Goal: Information Seeking & Learning: Learn about a topic

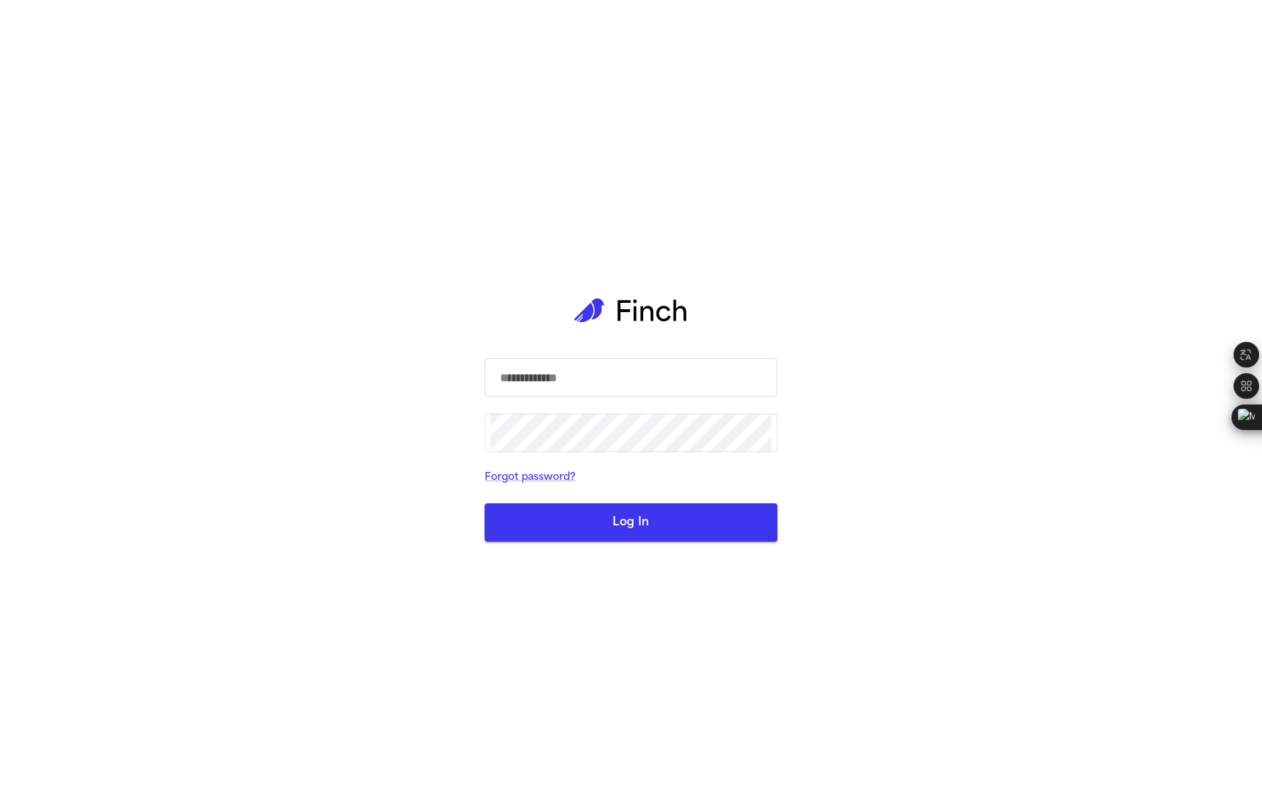
type input "**********"
click at [612, 524] on button "Log In" at bounding box center [631, 522] width 293 height 38
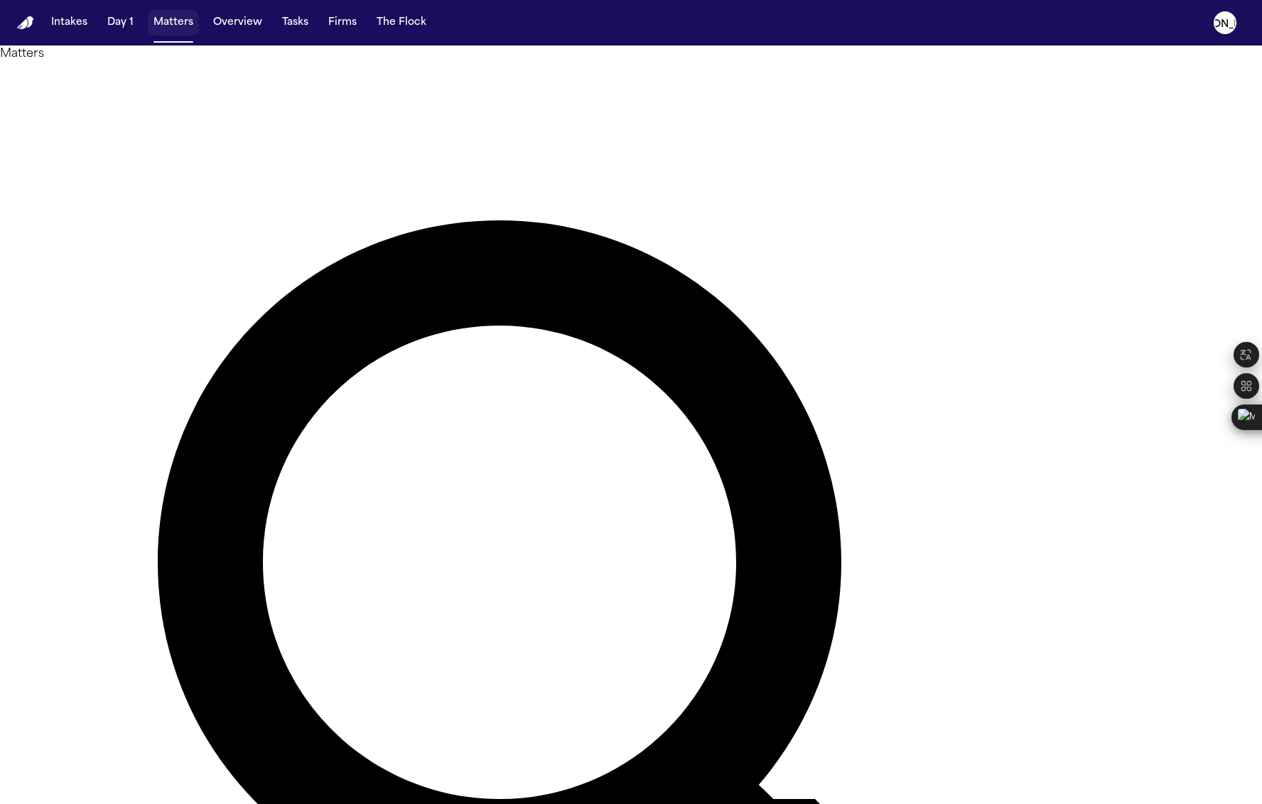
click at [178, 30] on button "Matters" at bounding box center [173, 23] width 51 height 26
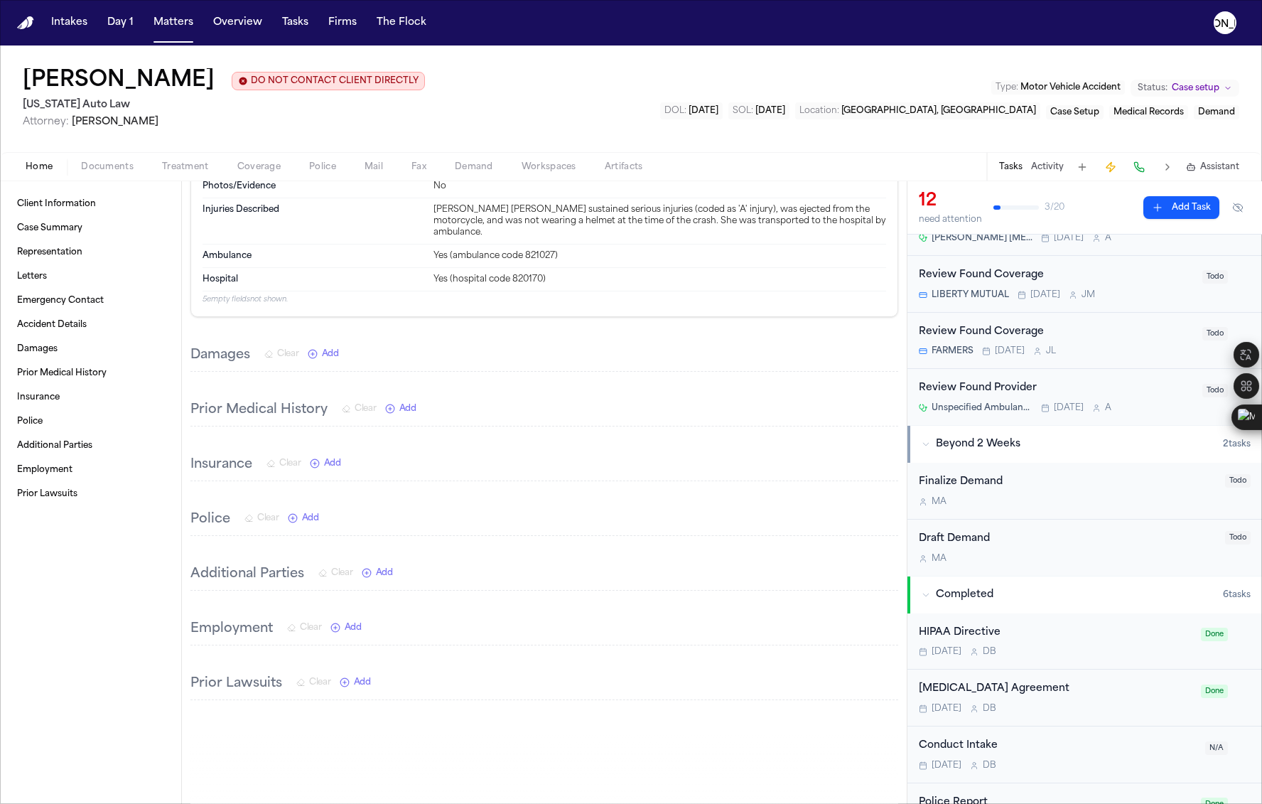
scroll to position [707, 0]
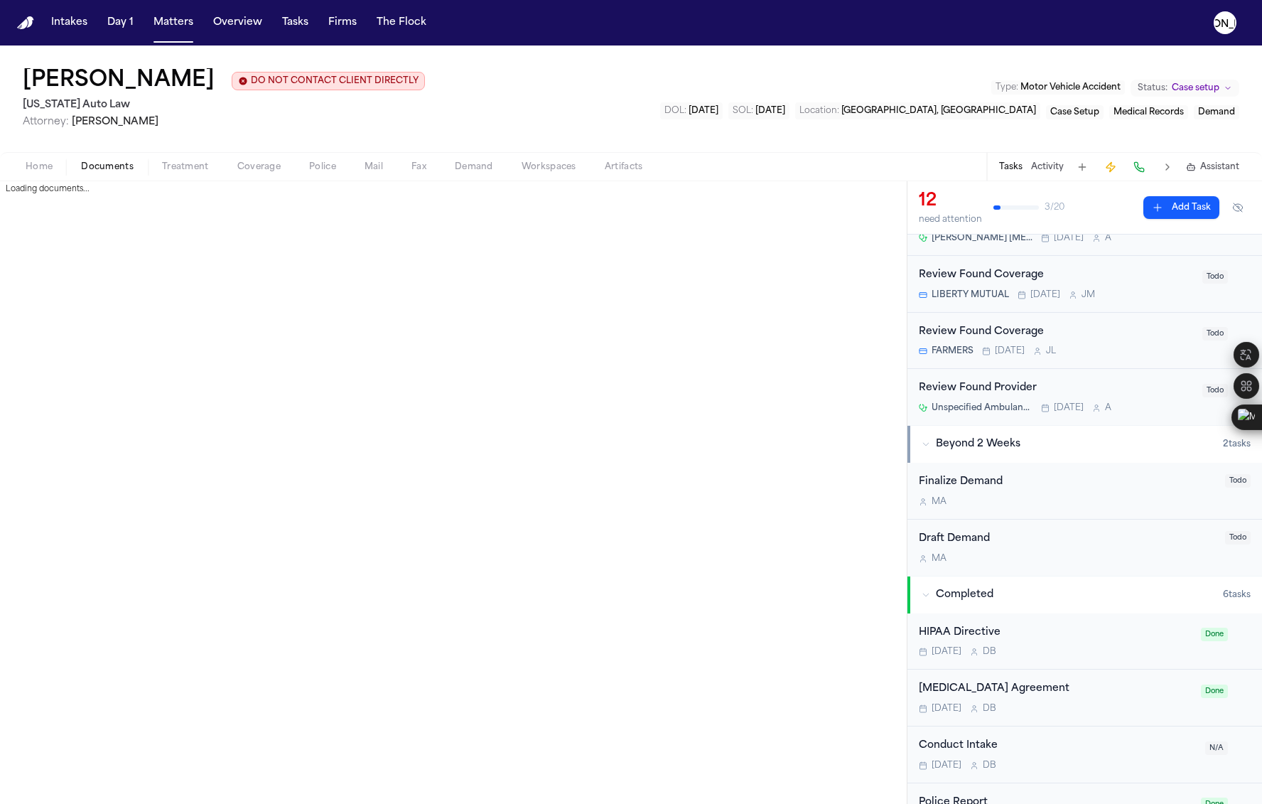
click at [93, 174] on button "Documents" at bounding box center [107, 166] width 81 height 17
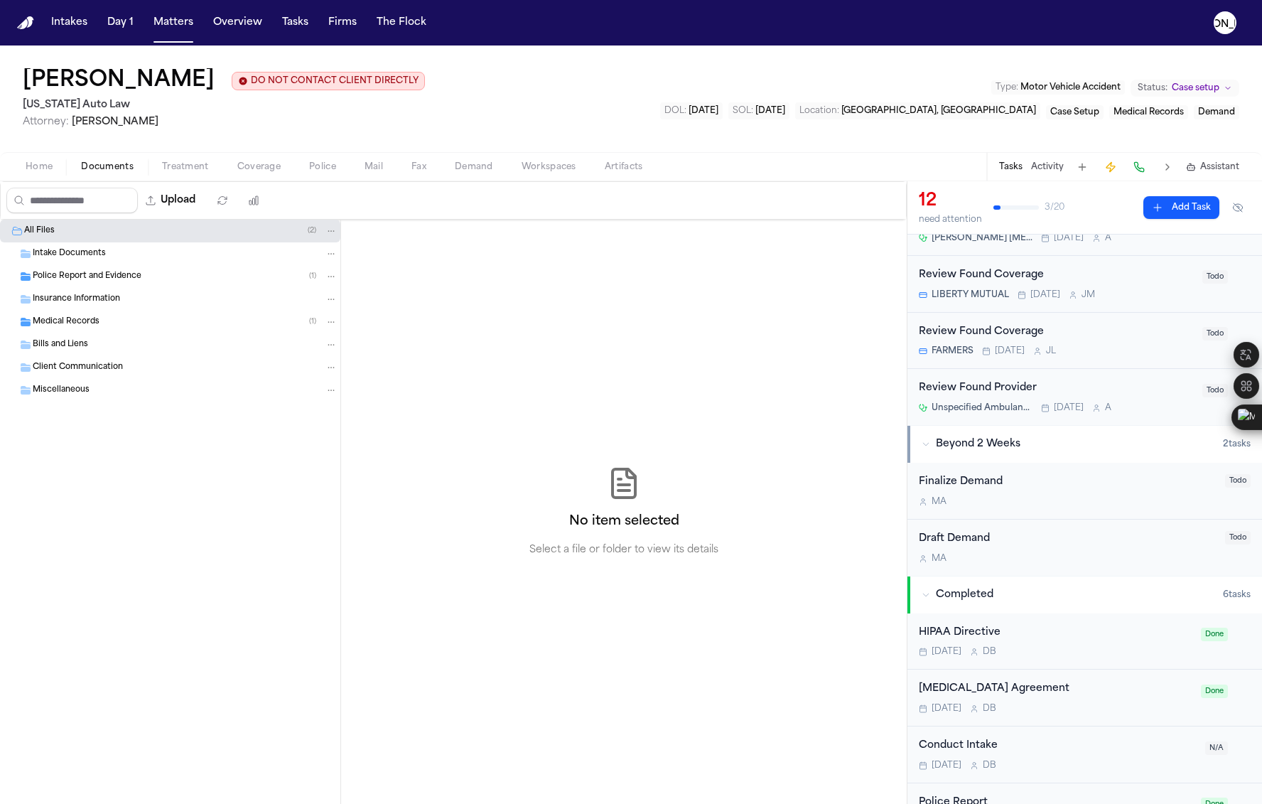
click at [129, 276] on span "Police Report and Evidence" at bounding box center [87, 277] width 109 height 12
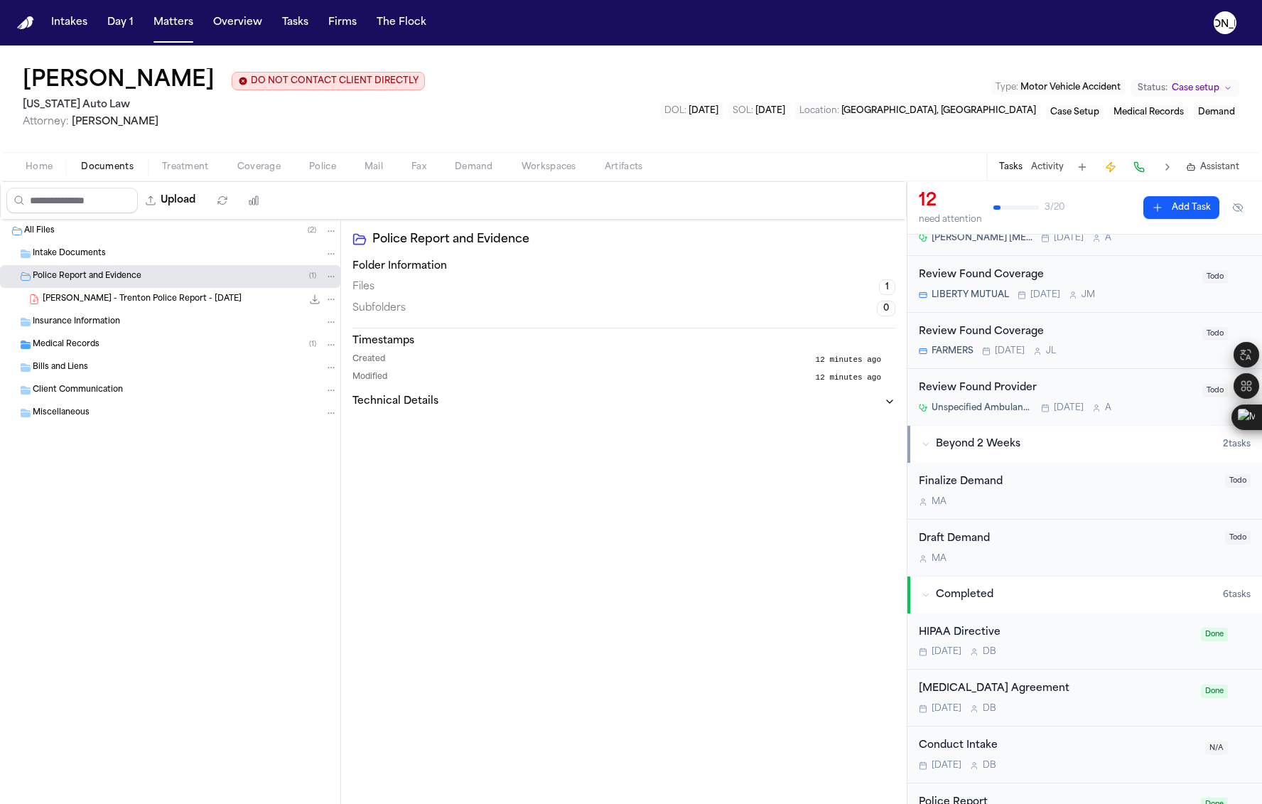
click at [118, 301] on span "[PERSON_NAME] - Trenton Police Report - [DATE]" at bounding box center [142, 299] width 199 height 12
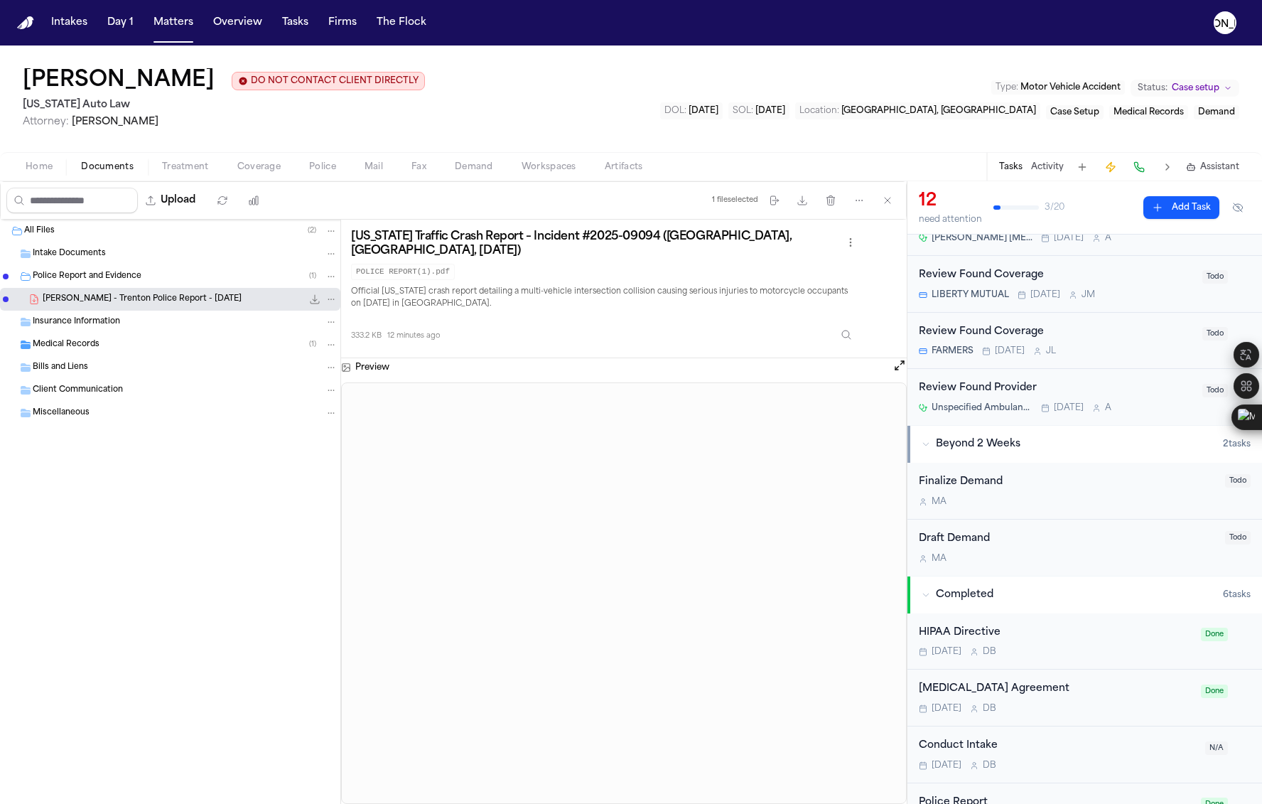
click at [97, 330] on div "Insurance Information" at bounding box center [170, 322] width 340 height 23
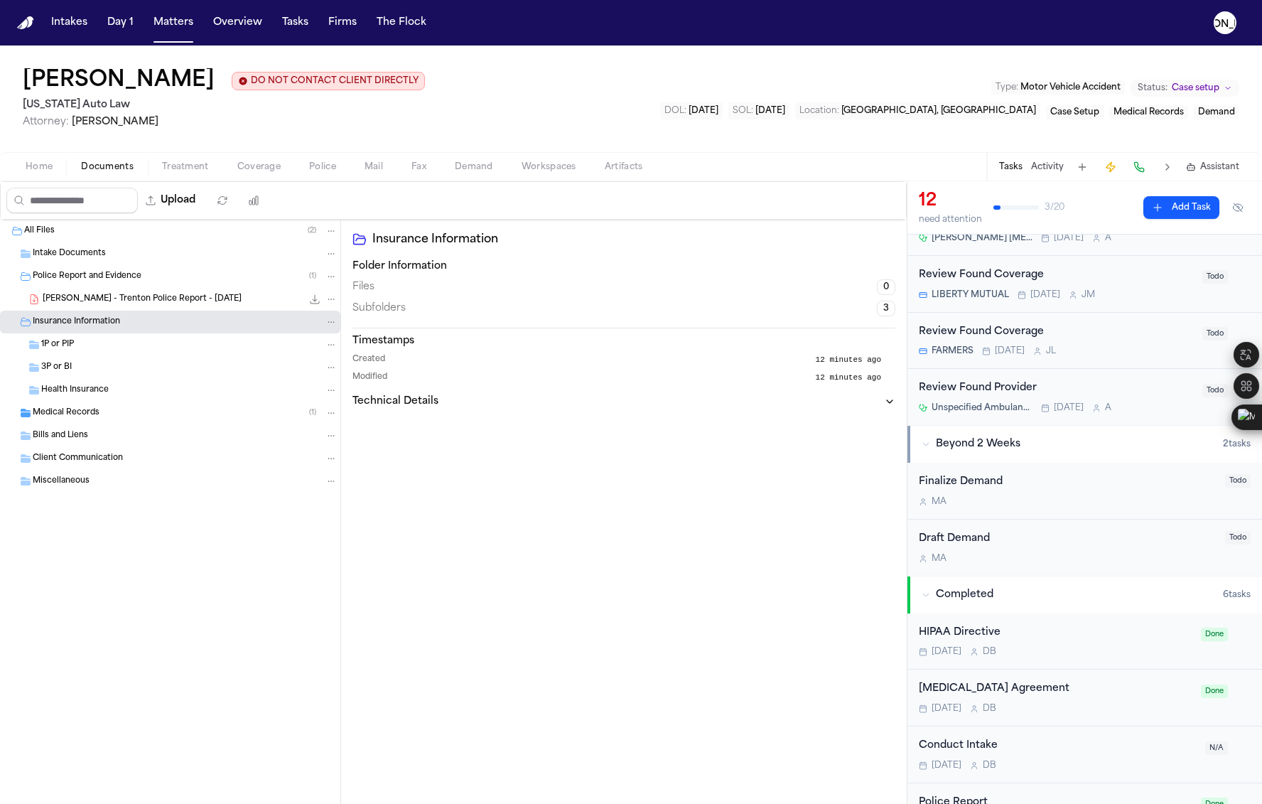
click at [46, 180] on div "Home Documents Treatment Coverage Police Mail Fax Demand Workspaces Artifacts T…" at bounding box center [631, 166] width 1262 height 28
click at [39, 174] on button "Home" at bounding box center [38, 166] width 55 height 17
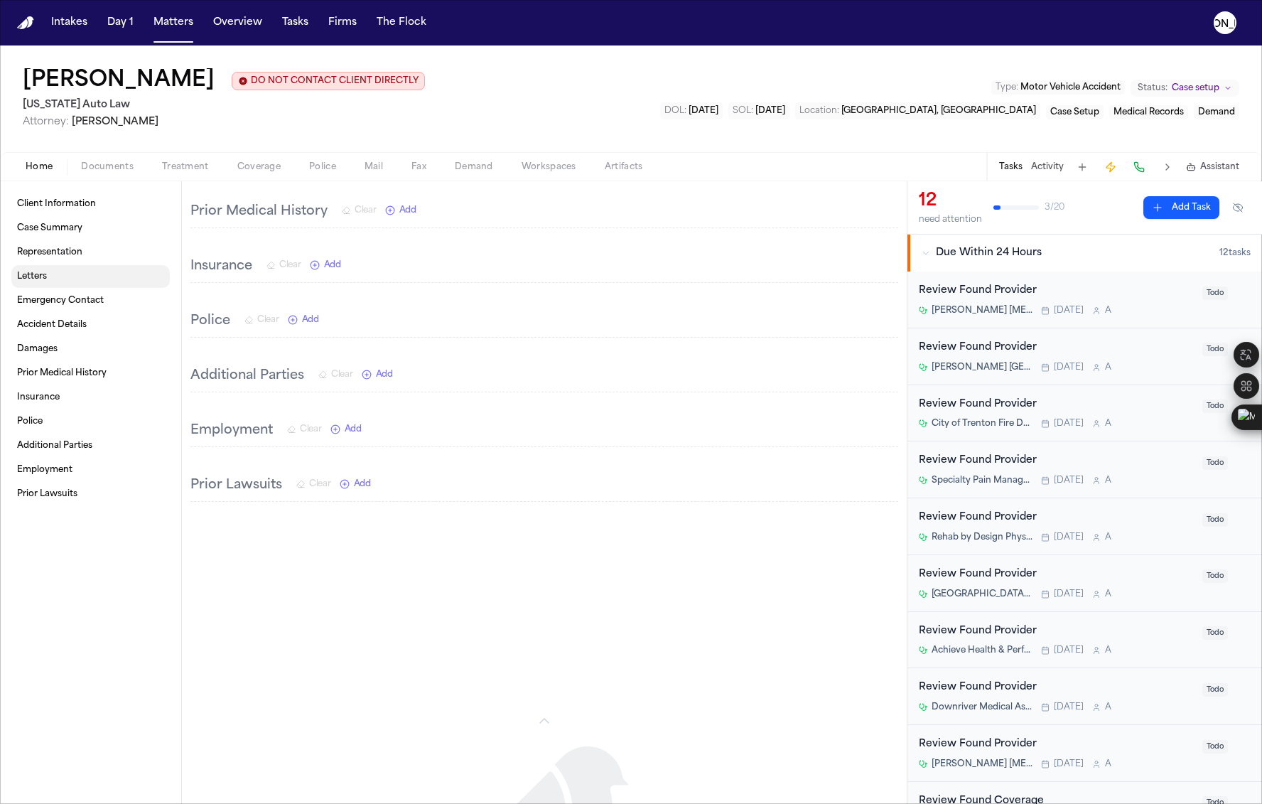
click at [47, 279] on link "Letters" at bounding box center [90, 276] width 158 height 23
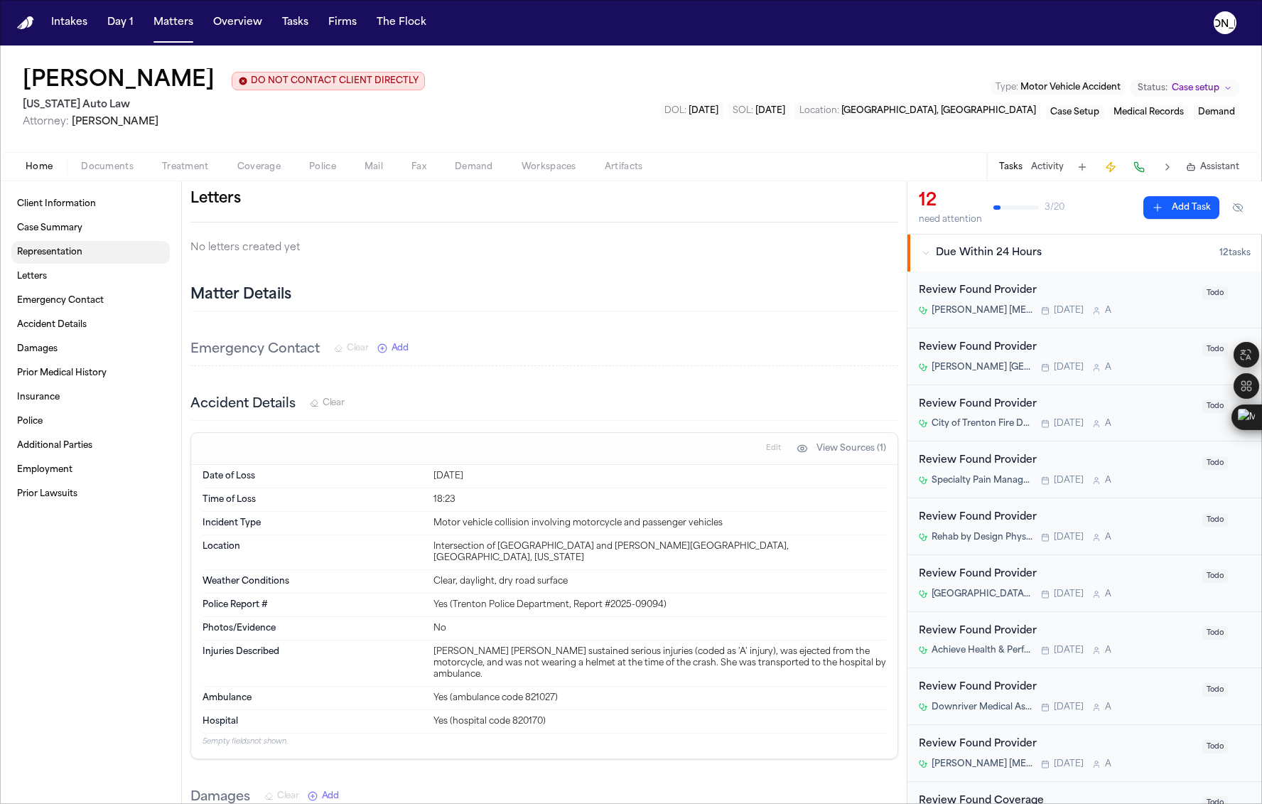
click at [56, 253] on span "Representation" at bounding box center [49, 252] width 65 height 11
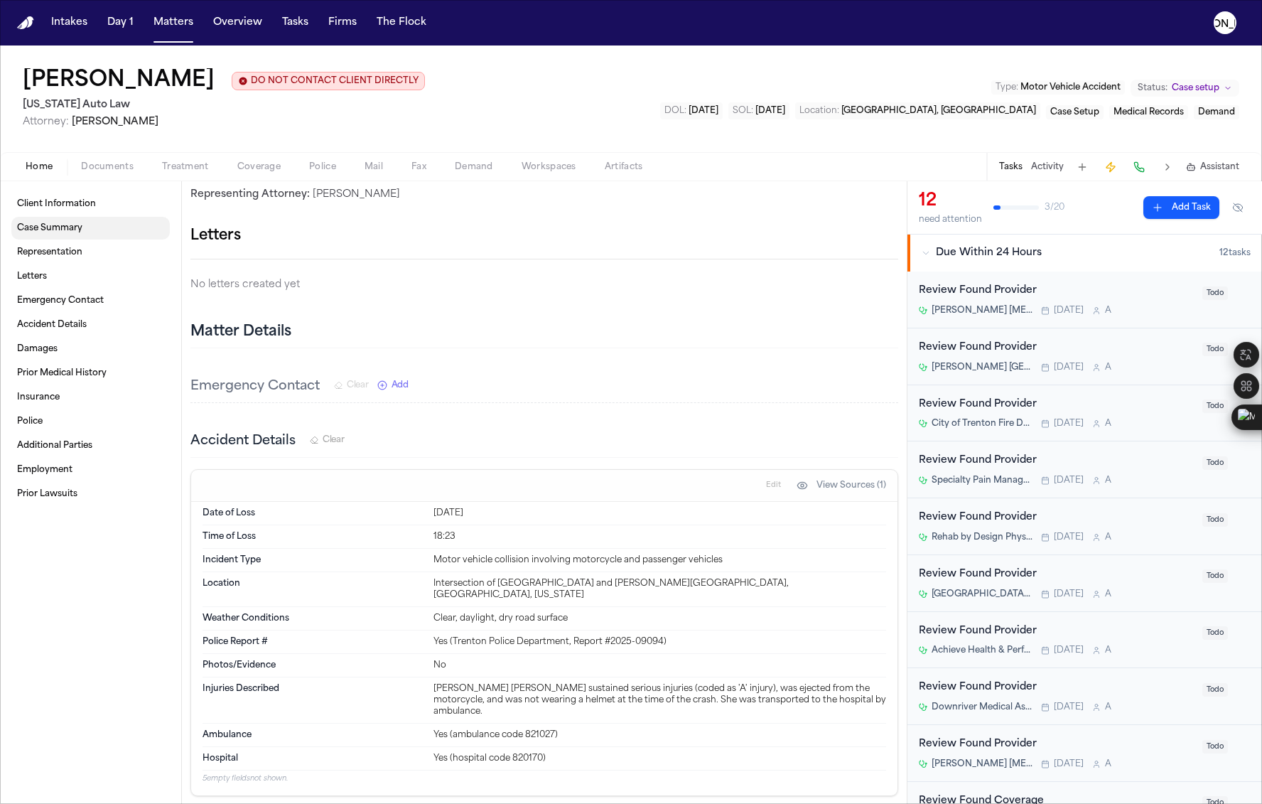
click at [55, 234] on span "Case Summary" at bounding box center [49, 227] width 65 height 11
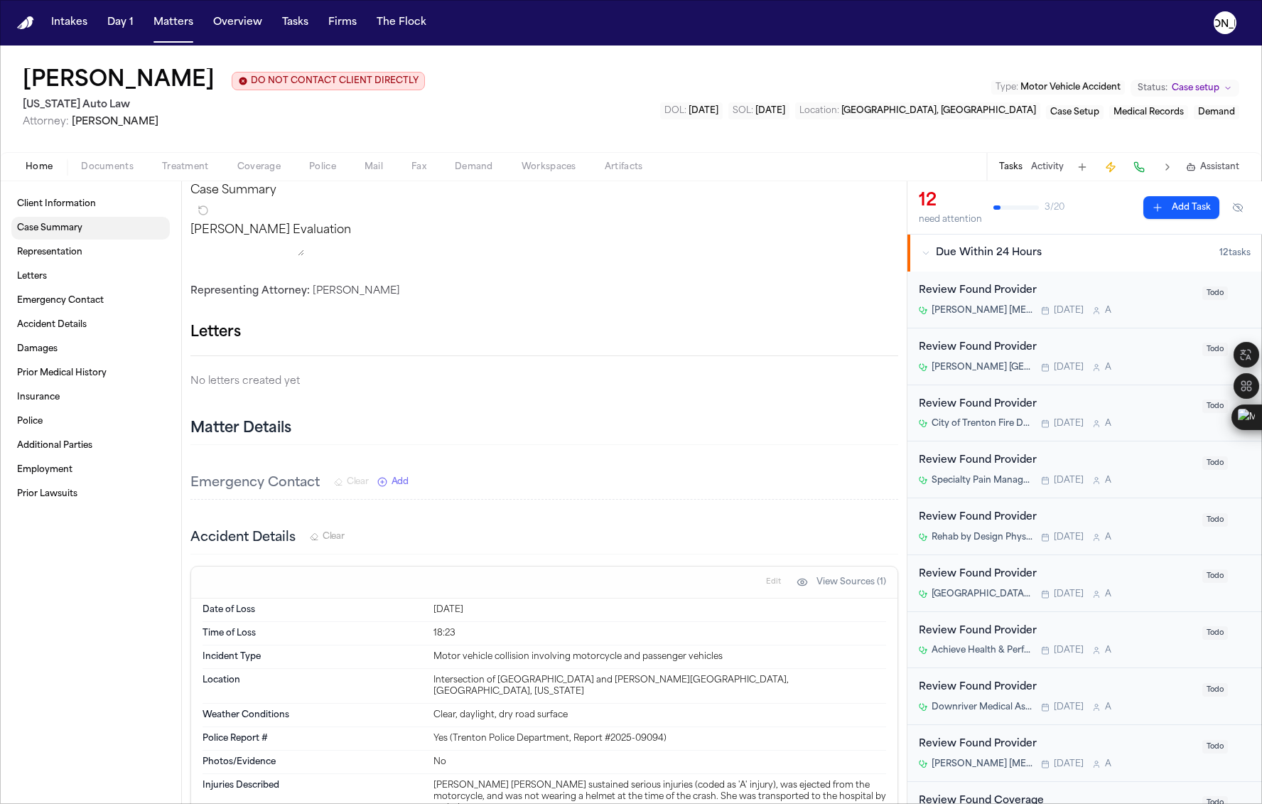
scroll to position [113, 0]
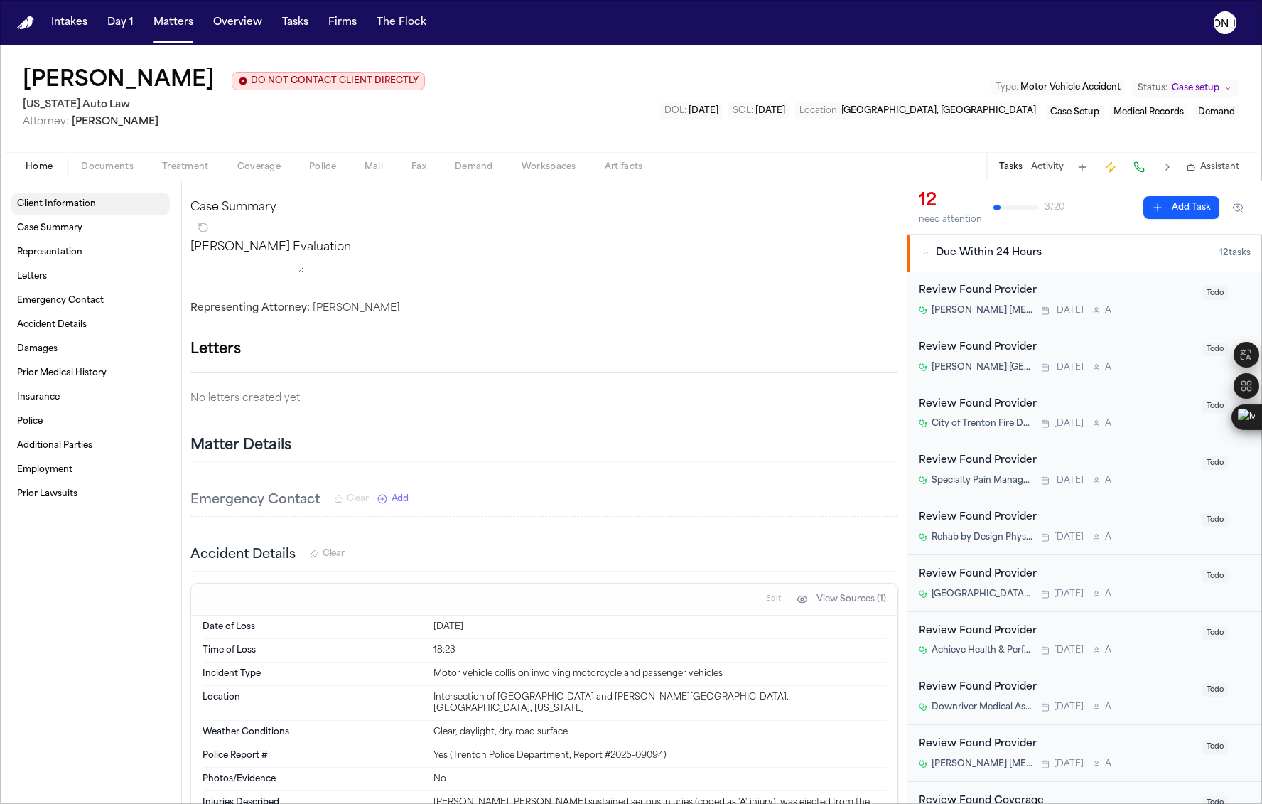
click at [61, 213] on link "Client Information" at bounding box center [90, 204] width 158 height 23
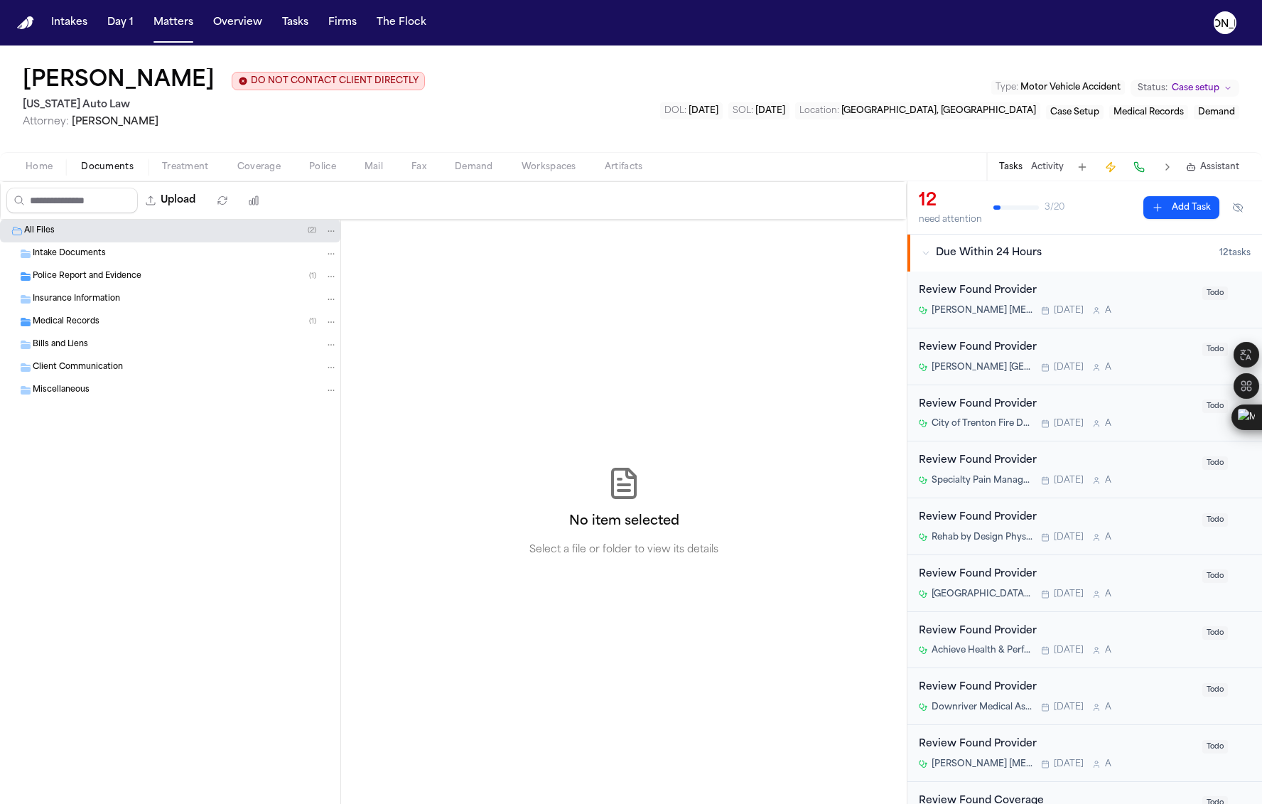
click at [122, 173] on span "Documents" at bounding box center [107, 166] width 53 height 11
drag, startPoint x: 250, startPoint y: 177, endPoint x: 250, endPoint y: 149, distance: 28.4
click at [250, 165] on div "Home Documents Treatment Coverage Police Mail Fax Demand Workspaces Artifacts T…" at bounding box center [631, 166] width 1262 height 28
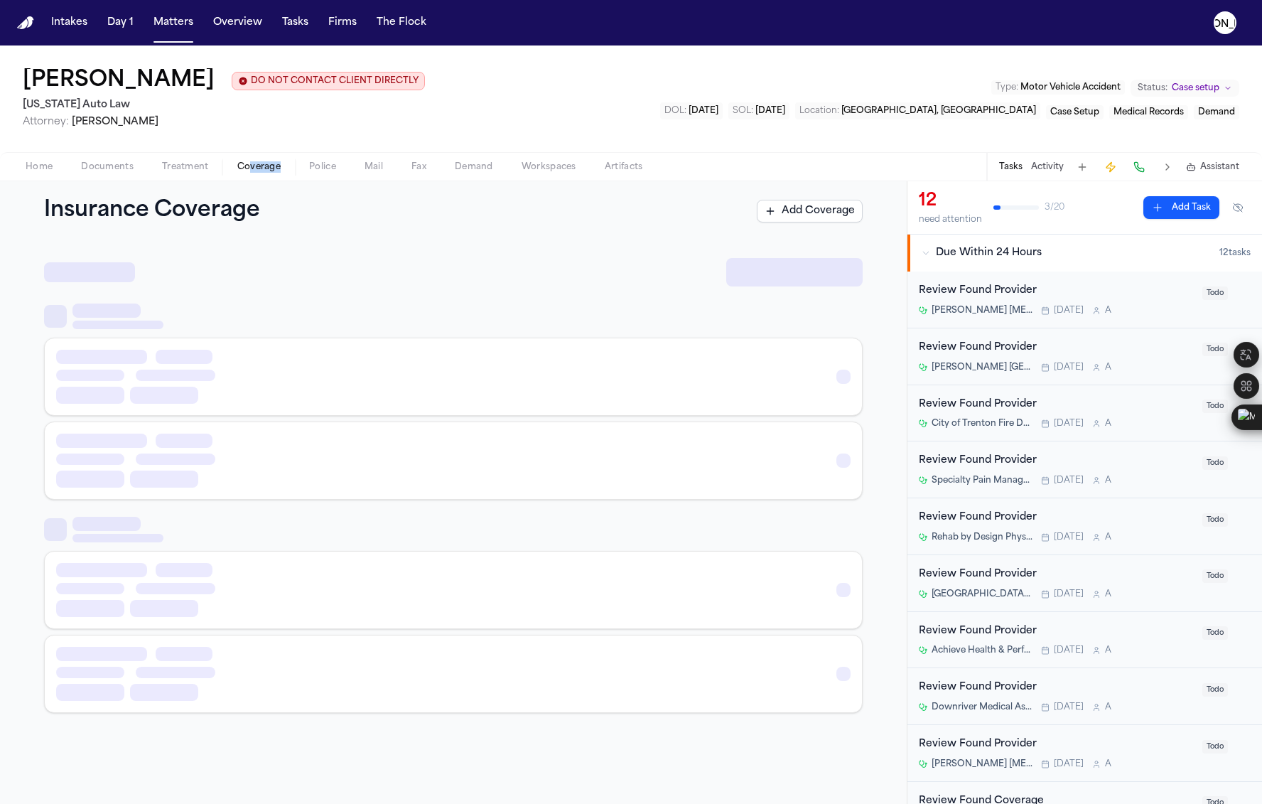
click at [259, 173] on span "Coverage" at bounding box center [258, 166] width 43 height 11
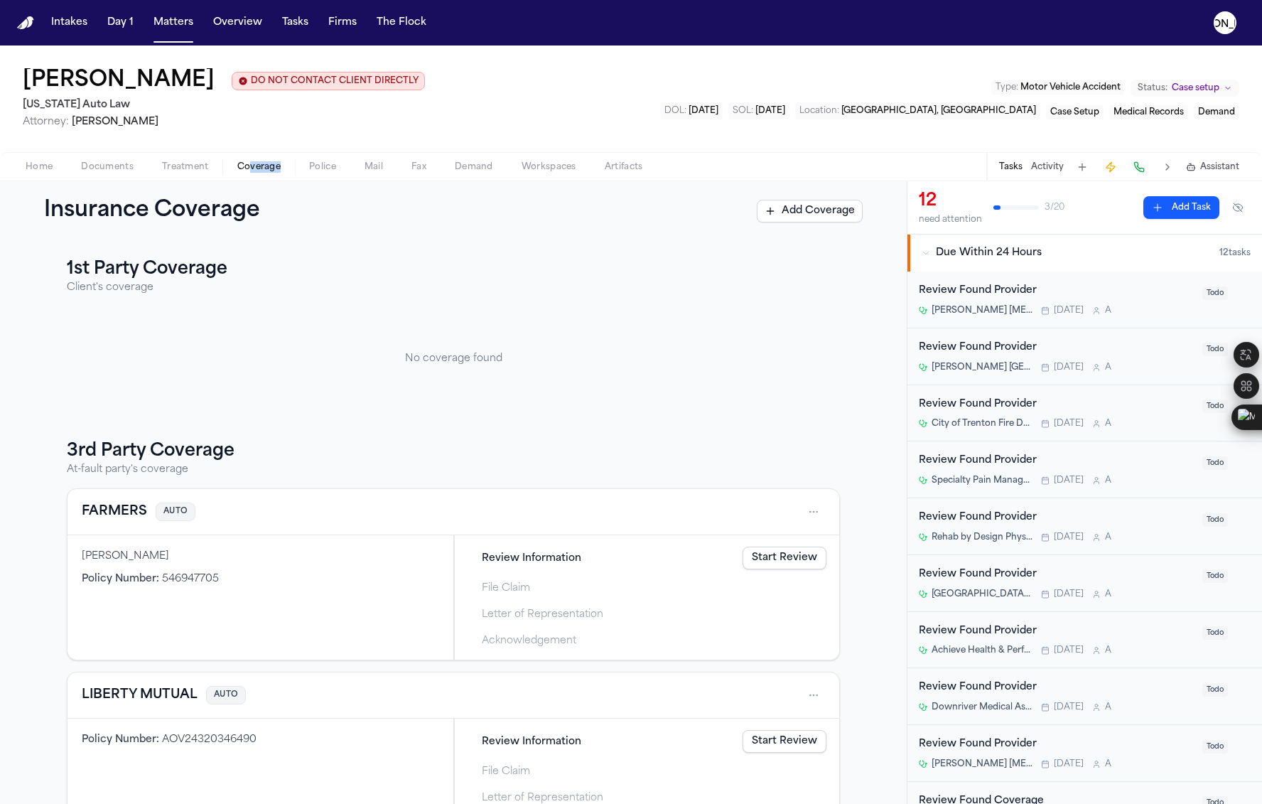
click at [272, 167] on span "Coverage" at bounding box center [258, 166] width 43 height 11
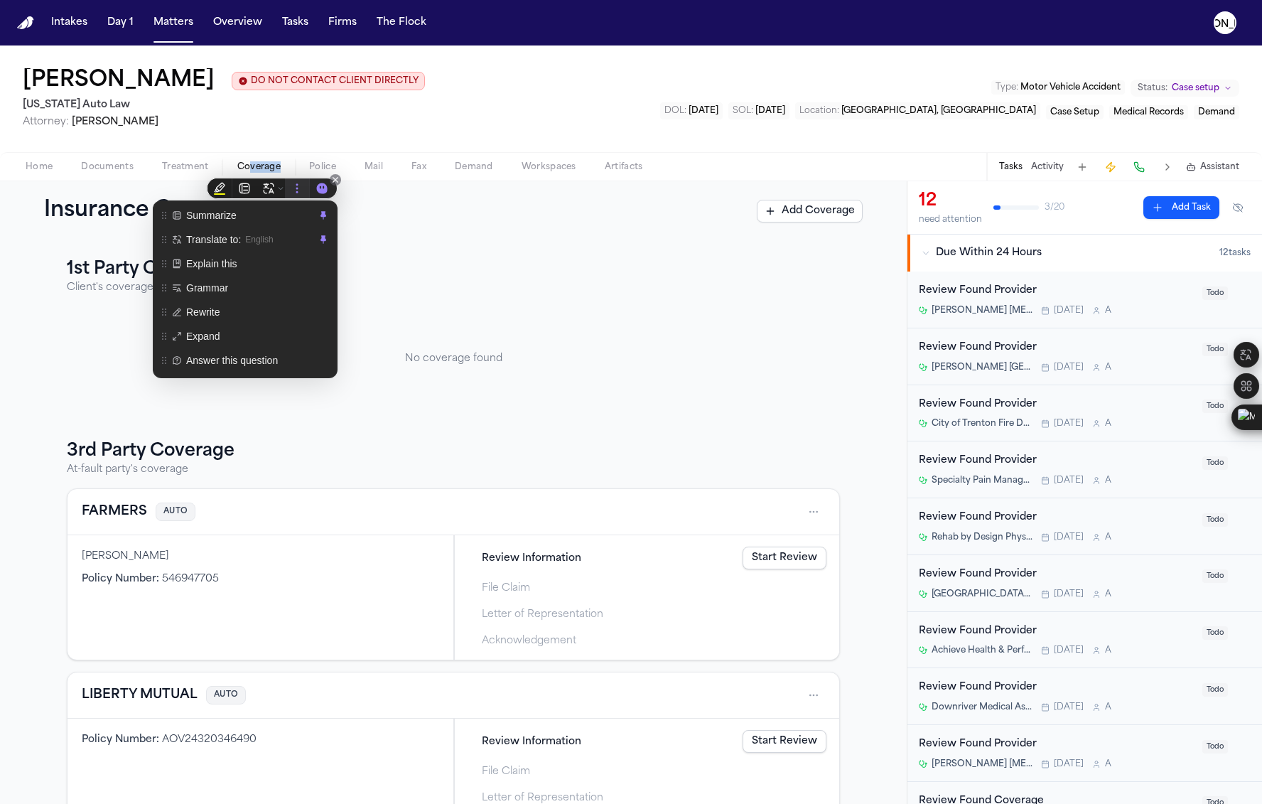
click at [302, 182] on icon at bounding box center [297, 188] width 13 height 13
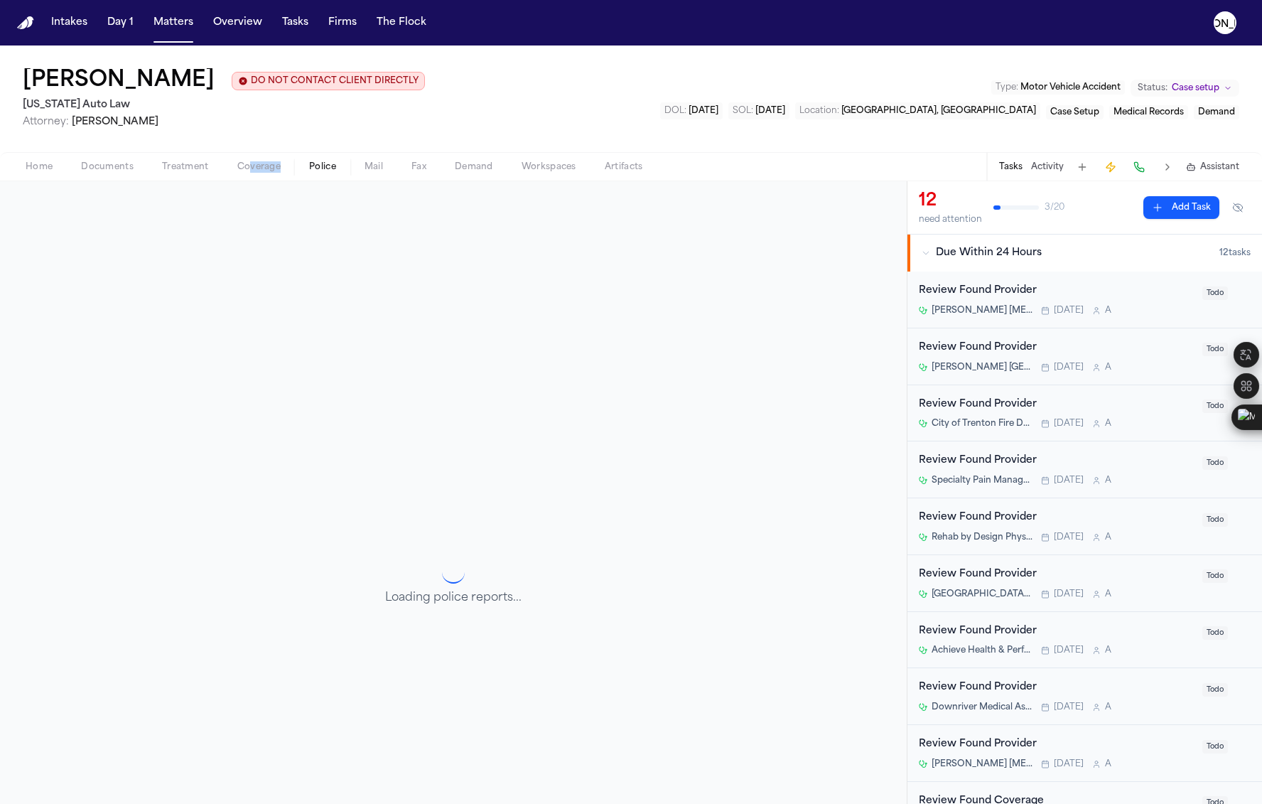
click at [323, 161] on span "Police" at bounding box center [322, 166] width 27 height 11
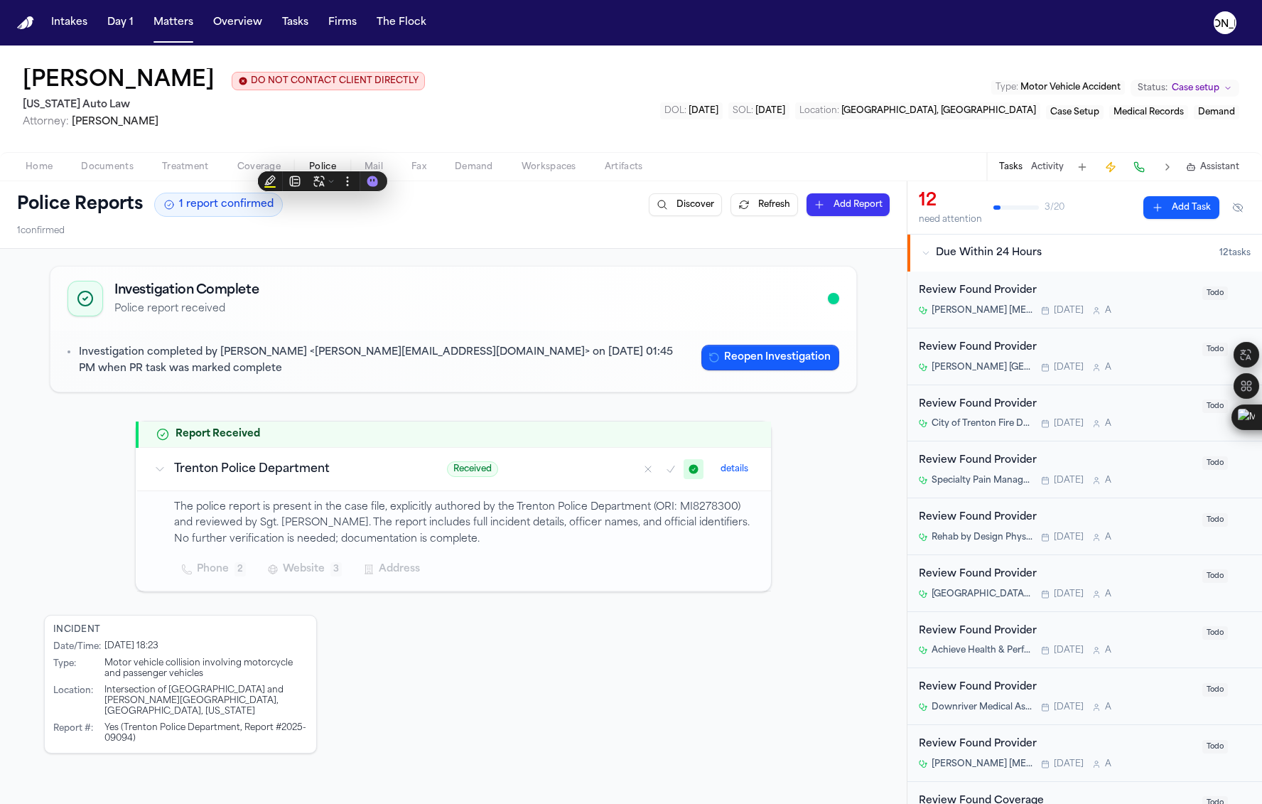
click at [401, 158] on div "Home Documents Treatment Coverage Police Mail Fax Demand Workspaces Artifacts T…" at bounding box center [631, 166] width 1262 height 28
click at [414, 164] on span "Fax" at bounding box center [418, 166] width 15 height 11
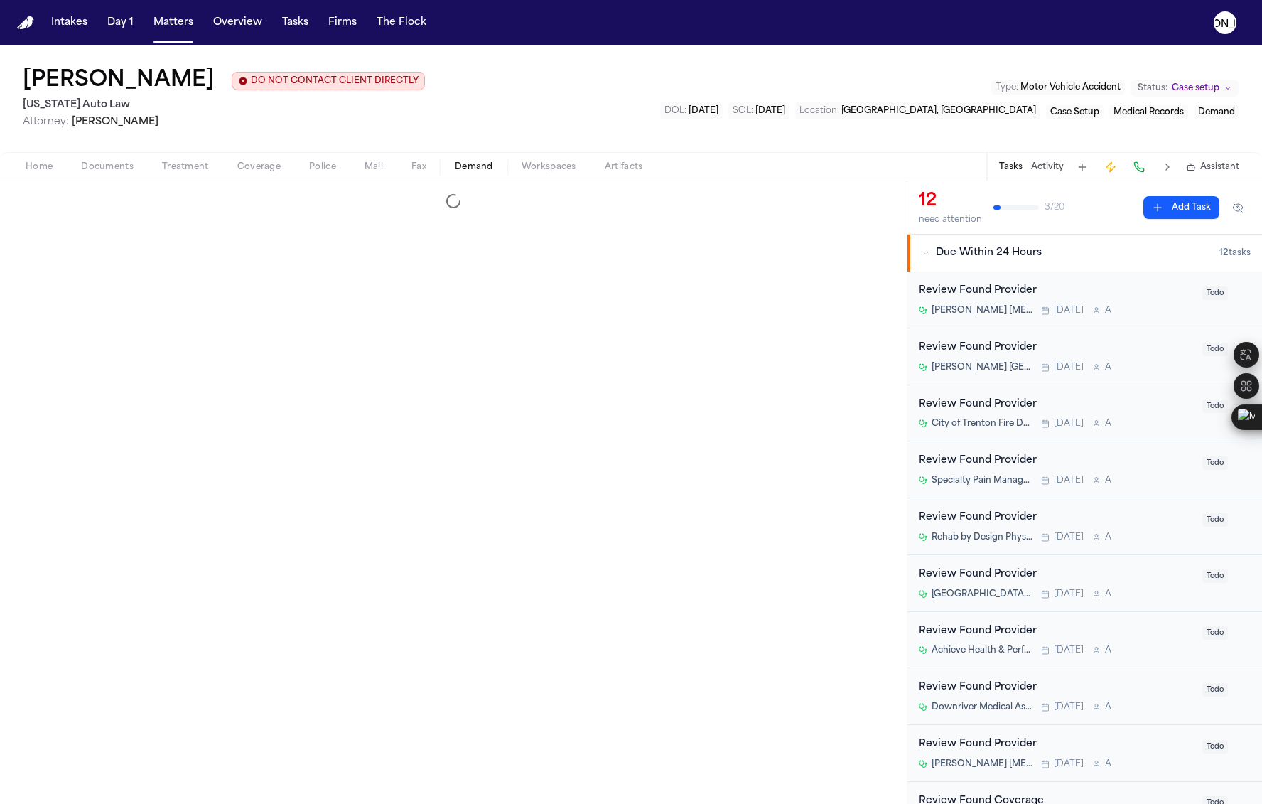
click at [469, 164] on span "Demand" at bounding box center [474, 166] width 38 height 11
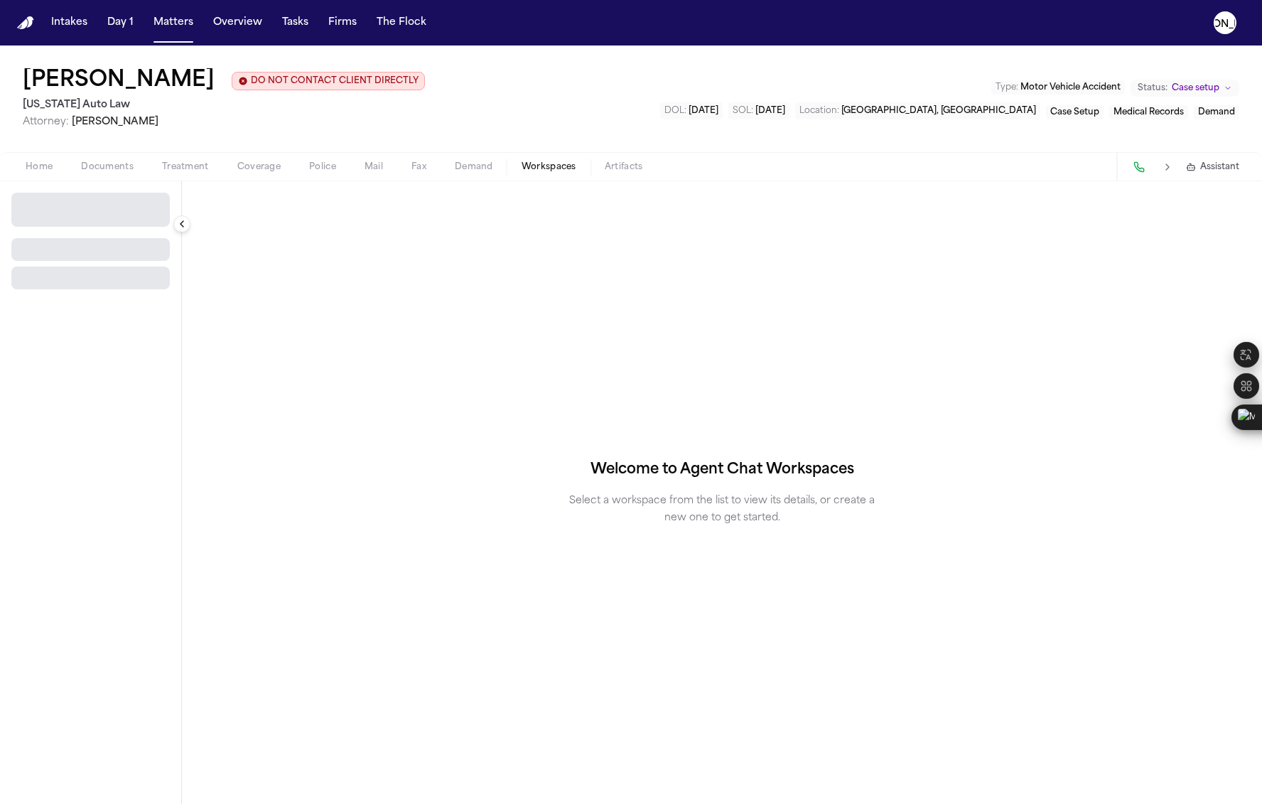
click at [537, 163] on span "Workspaces" at bounding box center [549, 166] width 55 height 11
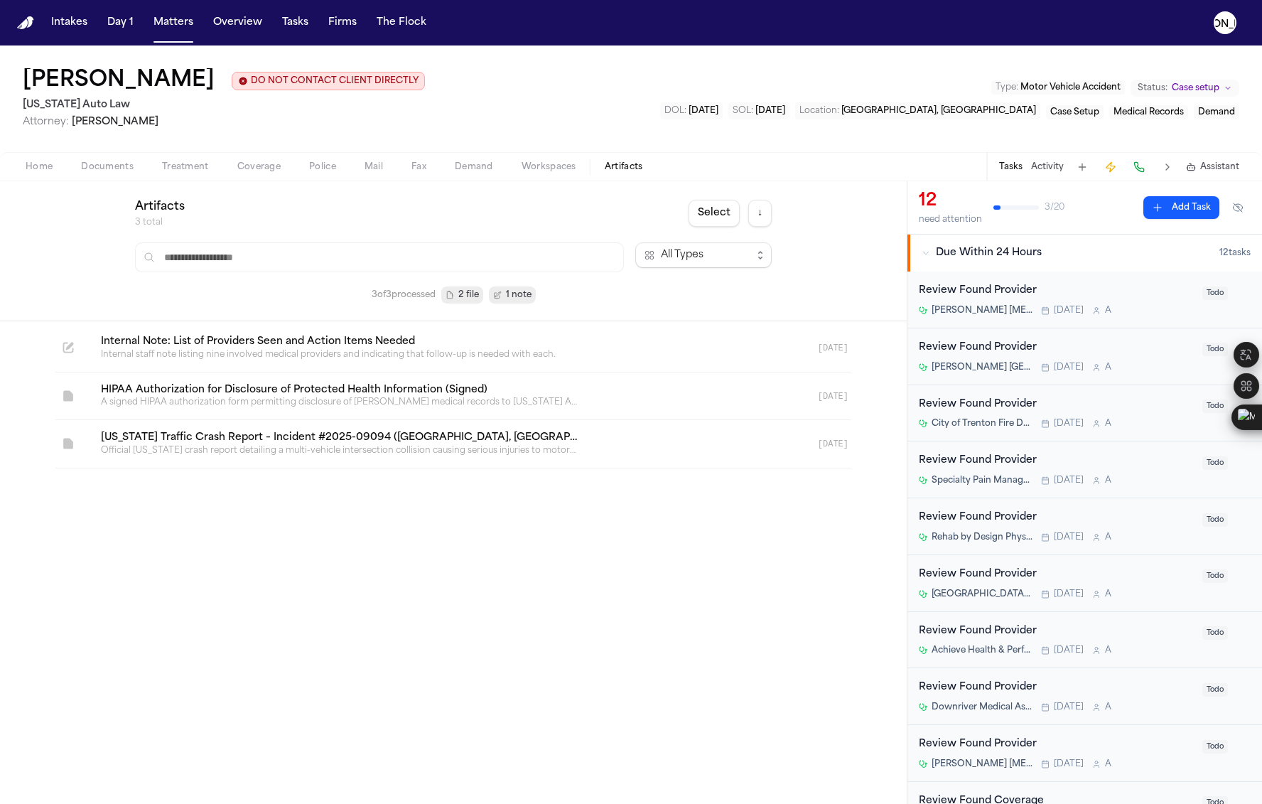
click at [641, 166] on span "Artifacts" at bounding box center [624, 166] width 38 height 11
click at [570, 180] on div "Home Documents Treatment Coverage Police Mail Fax Demand Workspaces Artifacts T…" at bounding box center [631, 166] width 1262 height 28
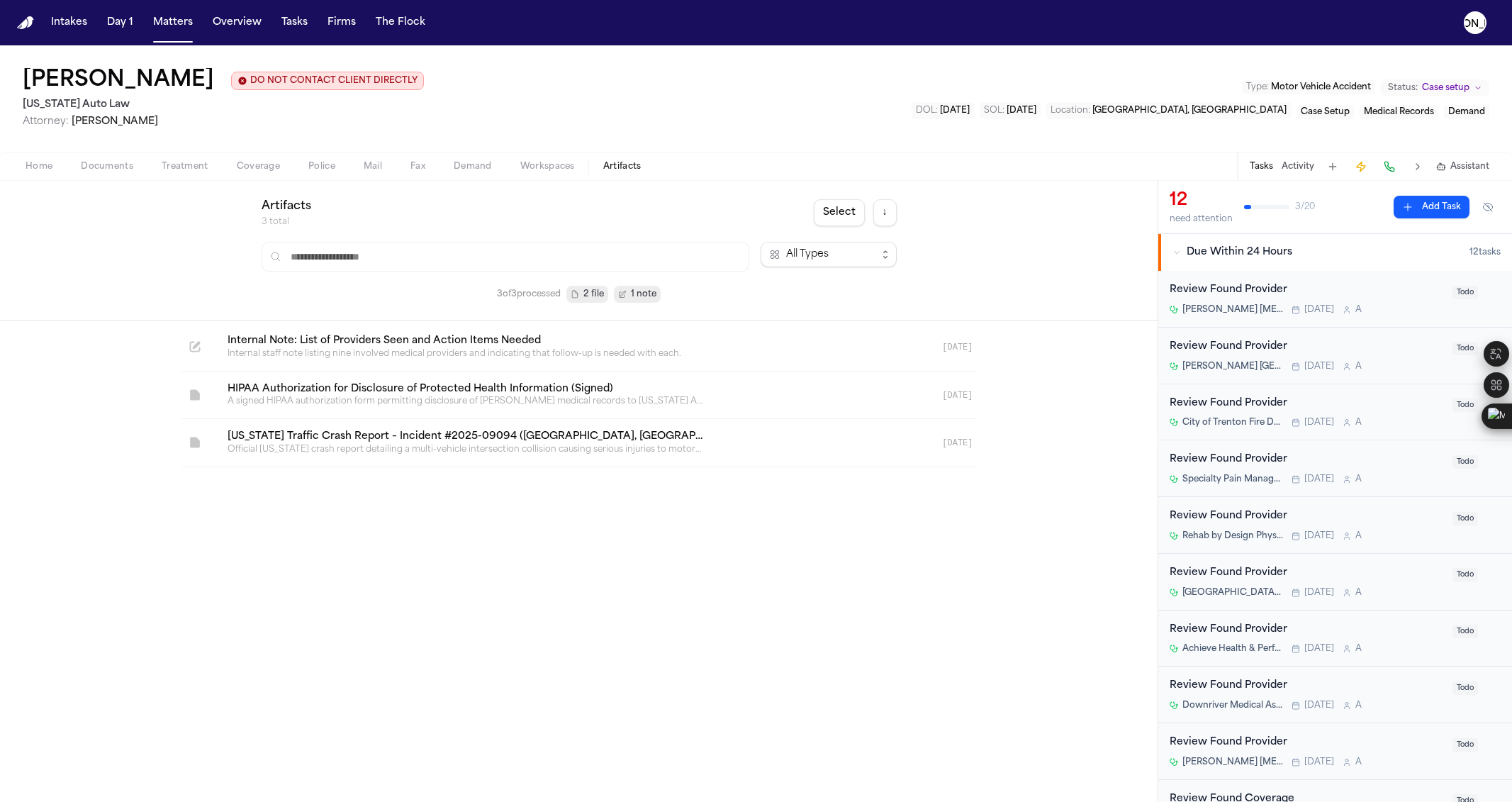
click at [1258, 163] on button "Activity" at bounding box center [1298, 166] width 33 height 11
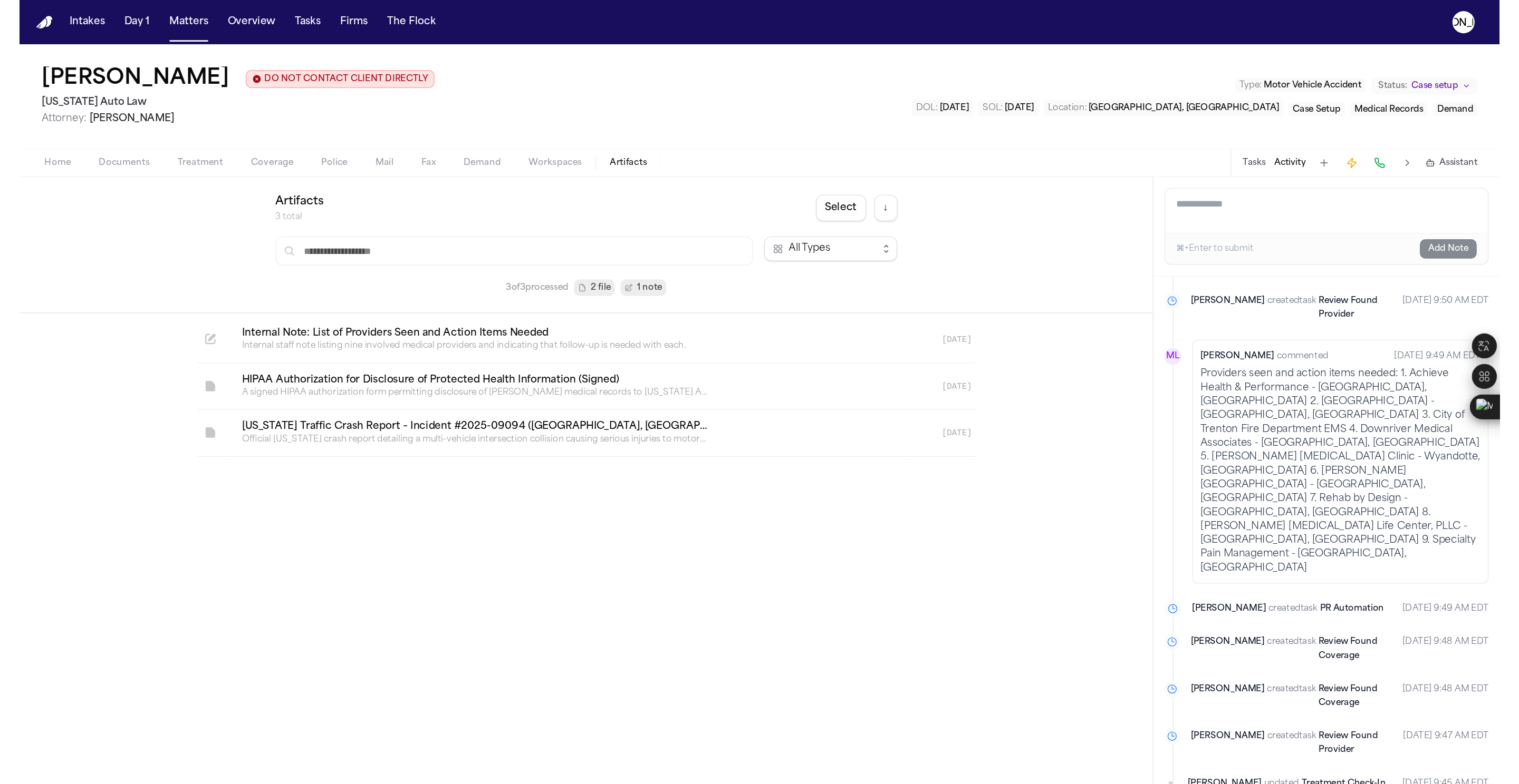
scroll to position [302, 0]
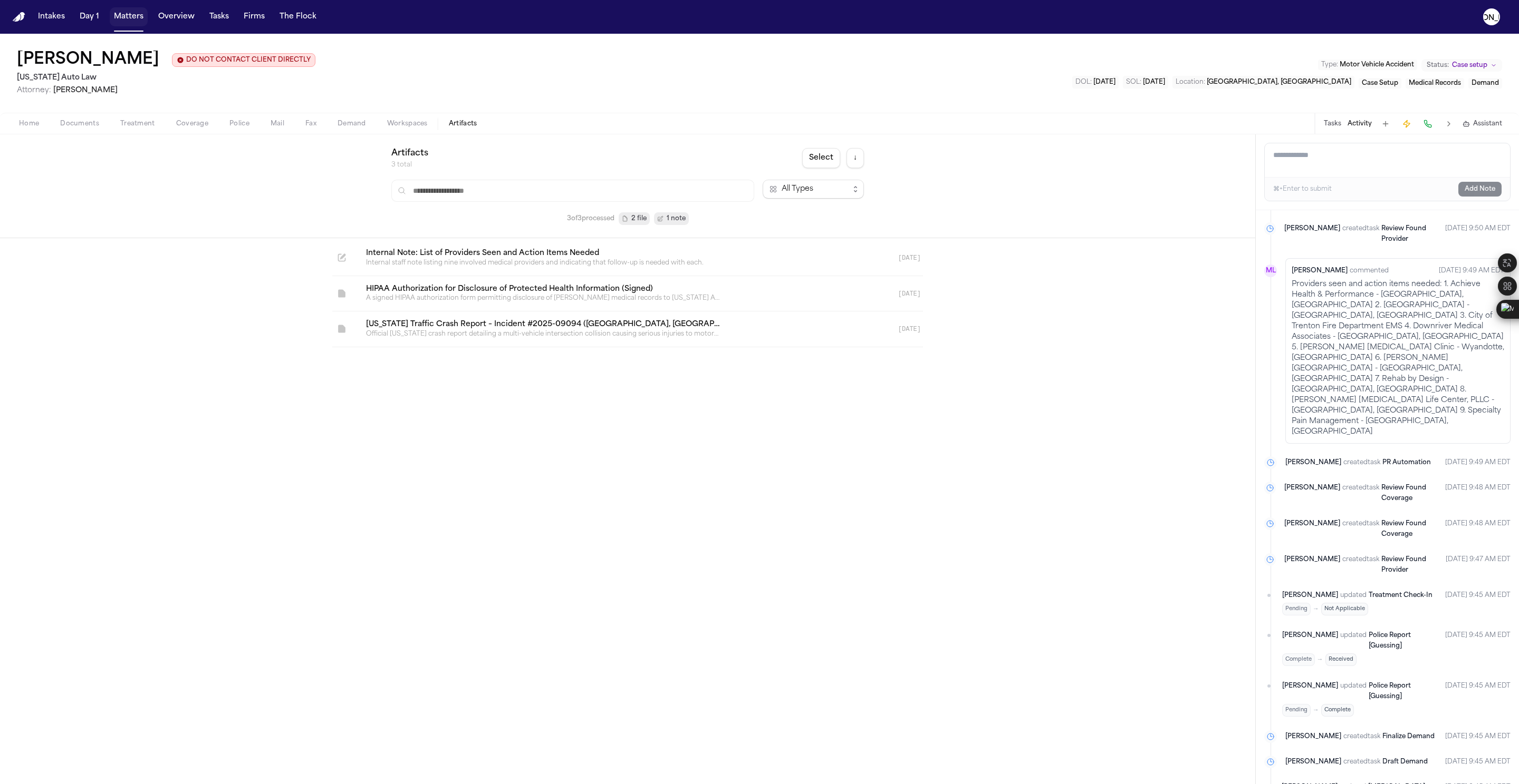
click at [129, 22] on button "Matters" at bounding box center [128, 17] width 38 height 19
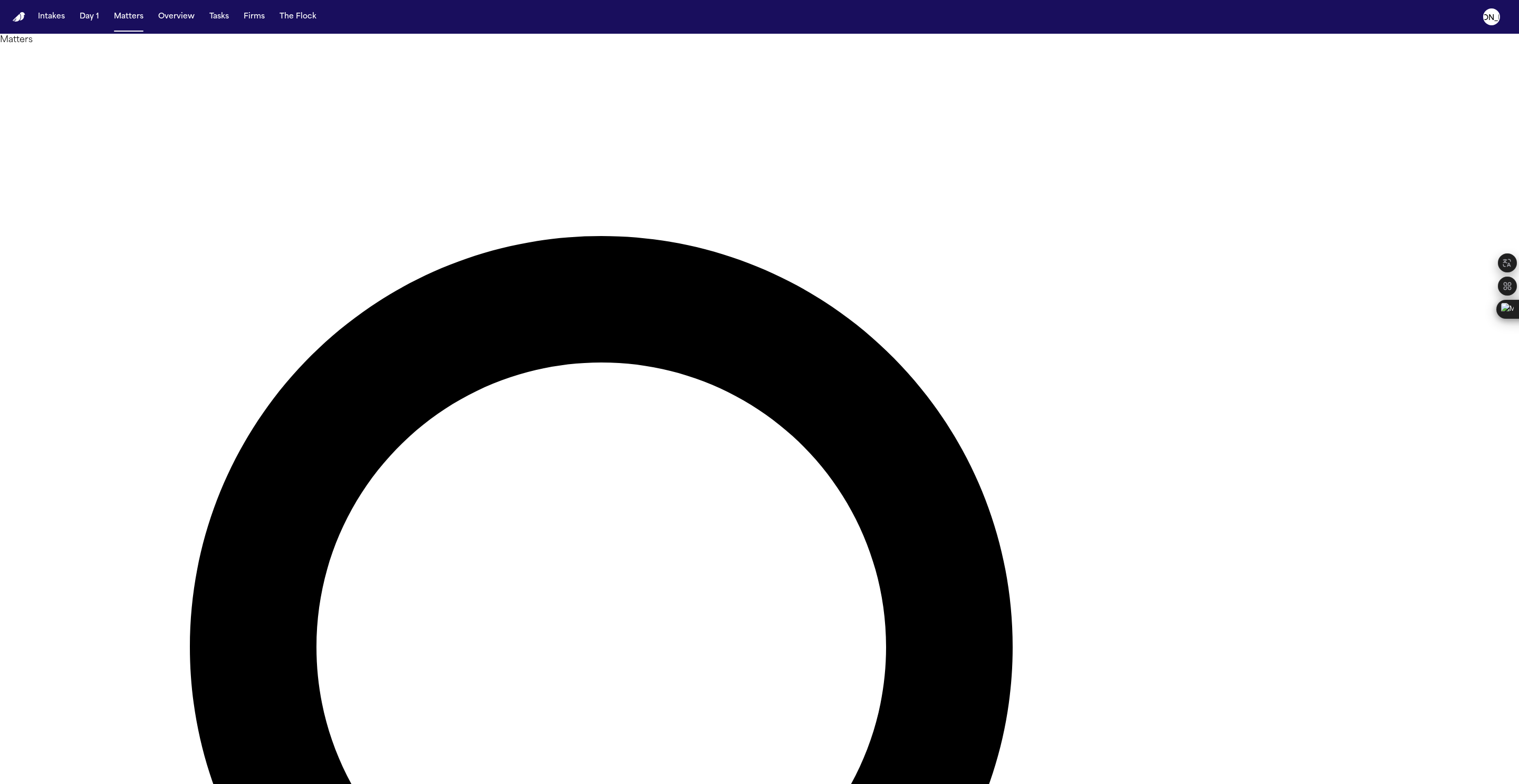
type input "****"
